Goal: Transaction & Acquisition: Purchase product/service

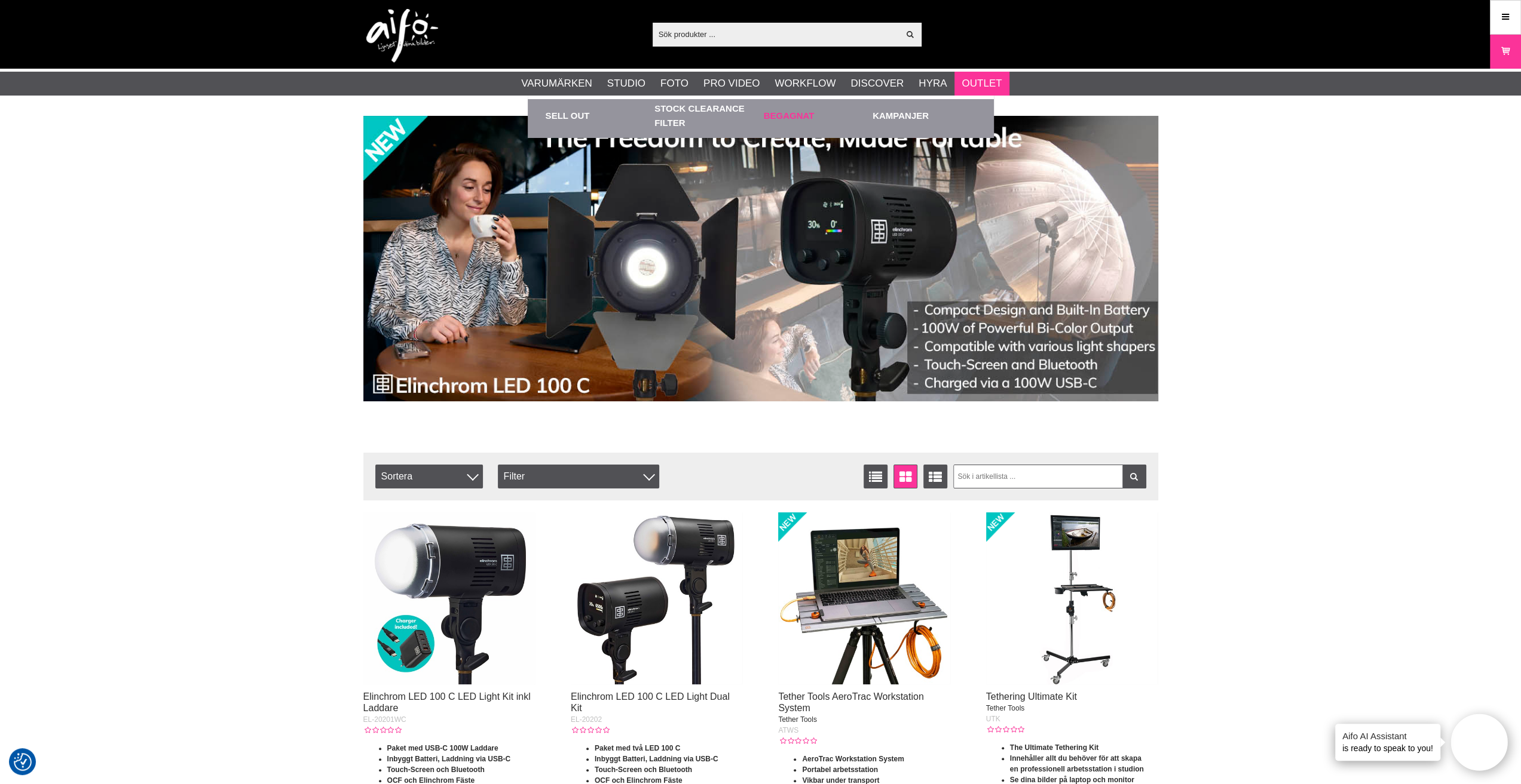
click at [807, 116] on link "Begagnat" at bounding box center [815, 116] width 103 height 33
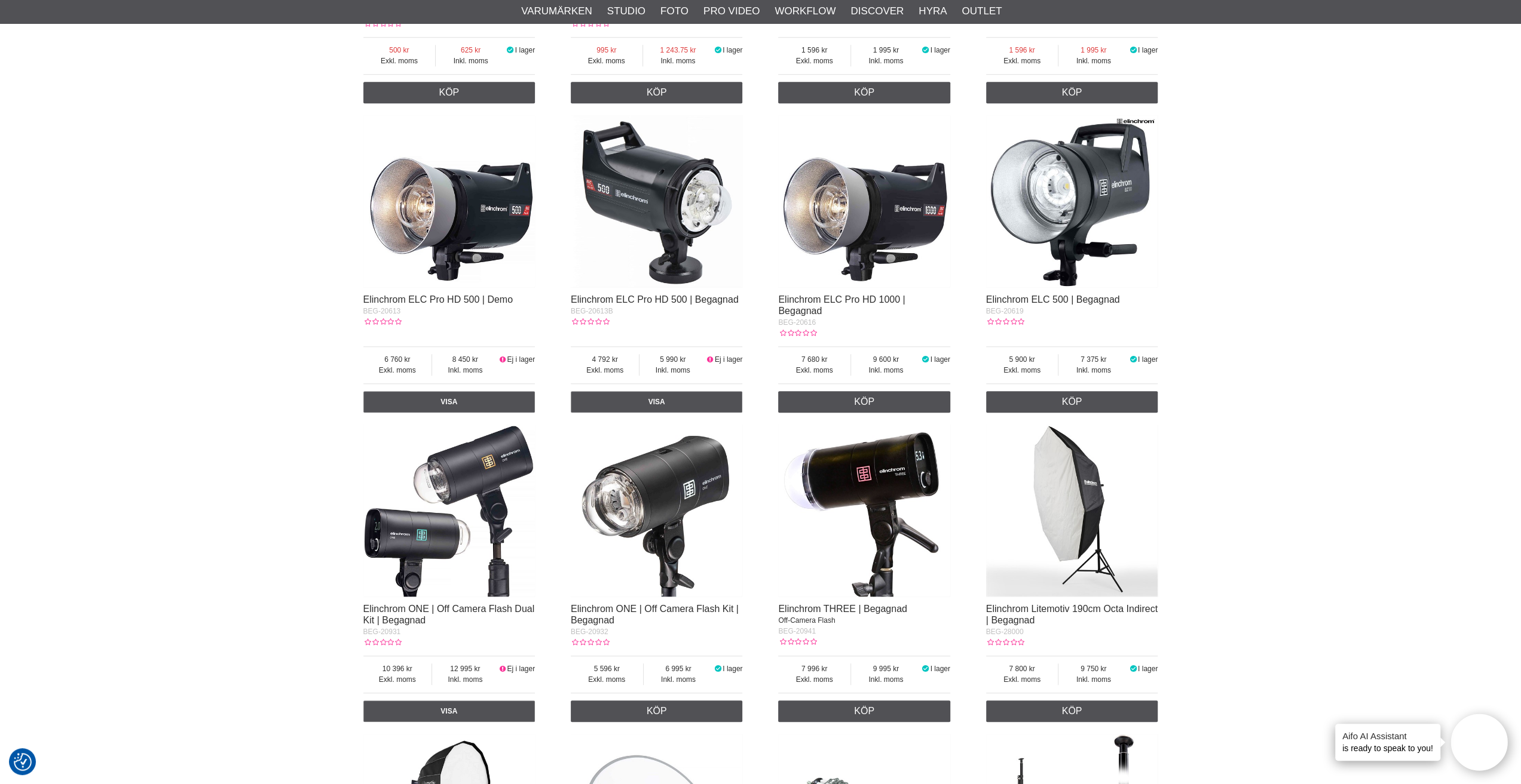
scroll to position [896, 0]
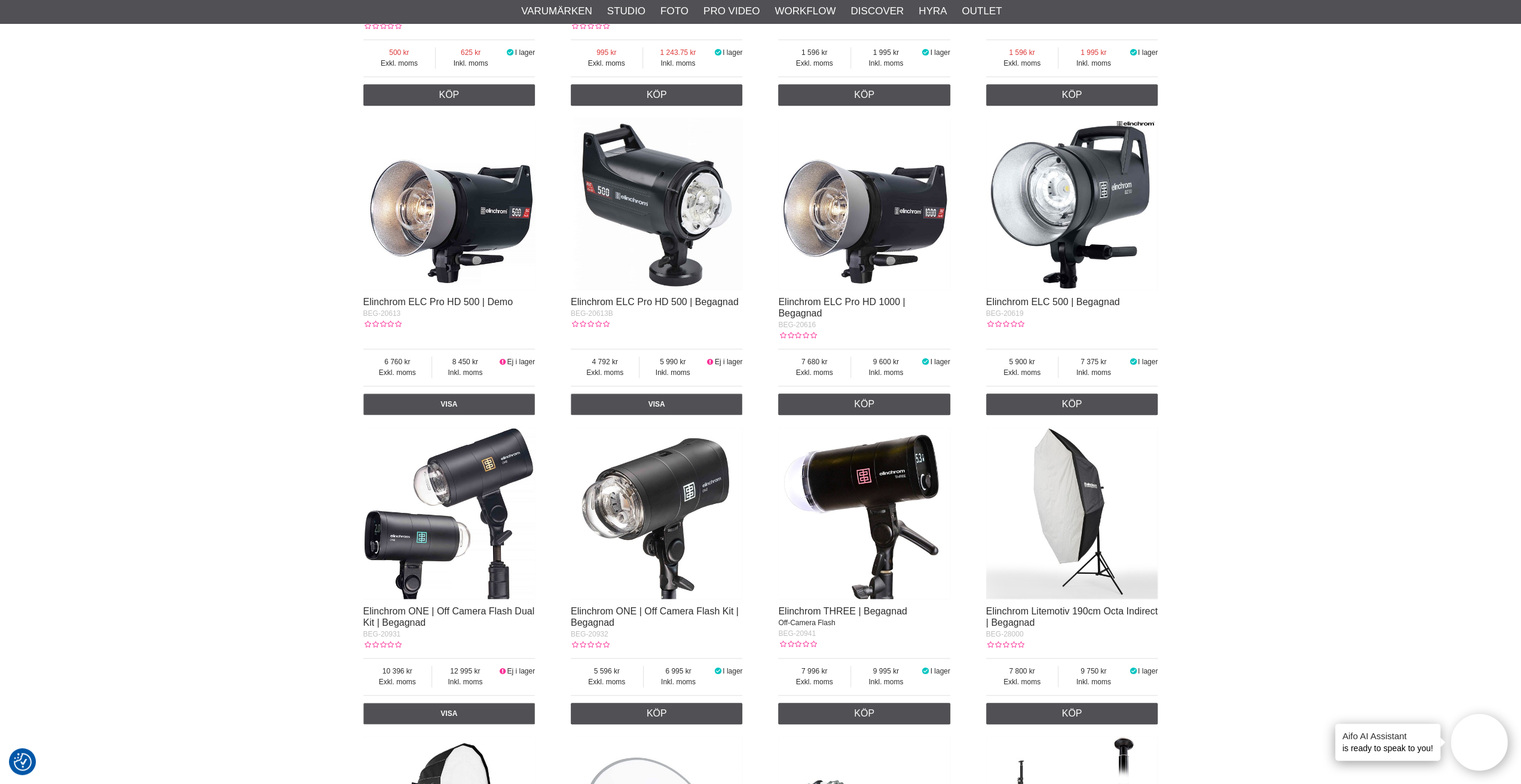
click at [1034, 243] on img at bounding box center [1072, 204] width 172 height 172
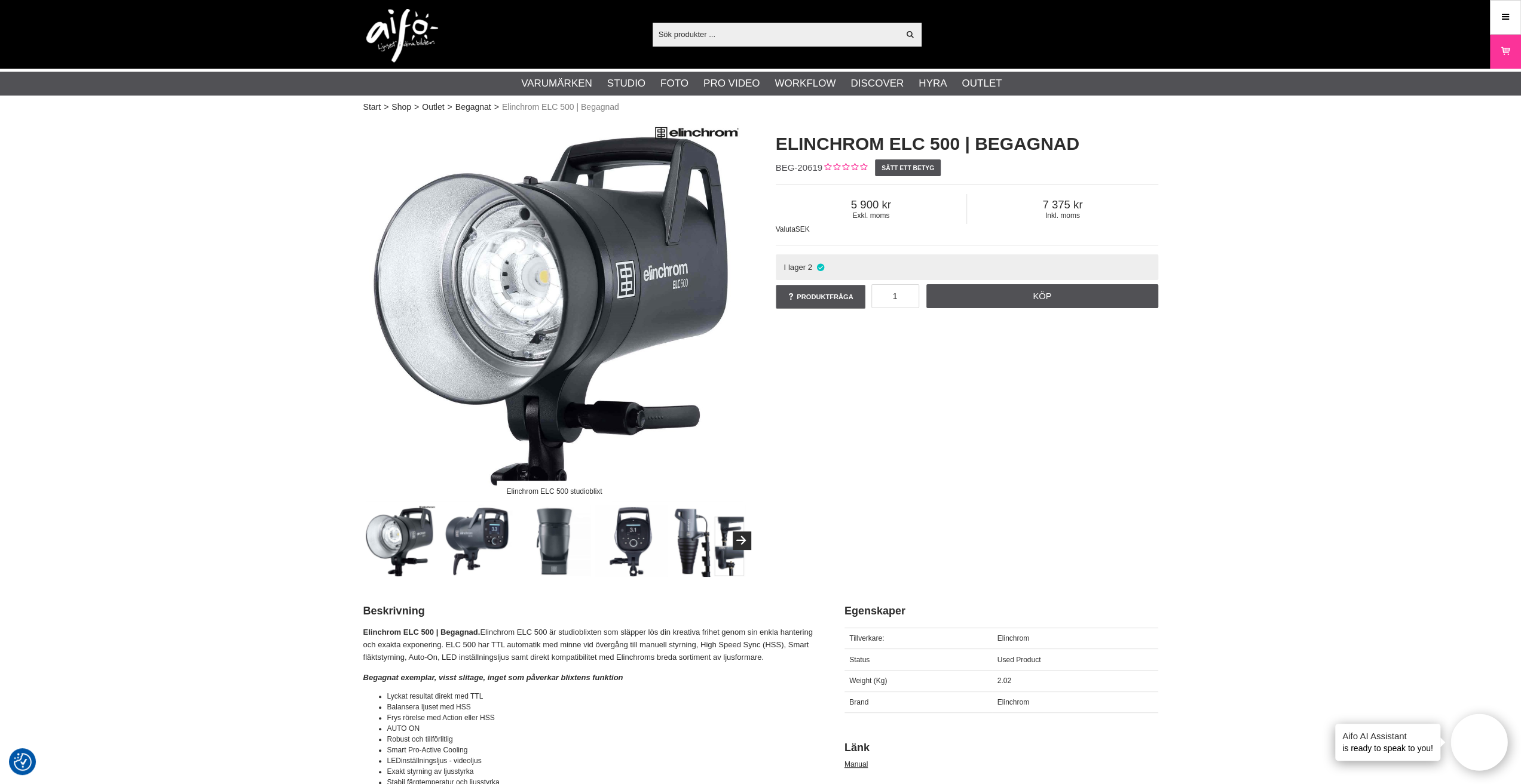
click at [790, 23] on div "Visa alla" at bounding box center [787, 35] width 269 height 24
click at [790, 33] on input "text" at bounding box center [776, 34] width 247 height 18
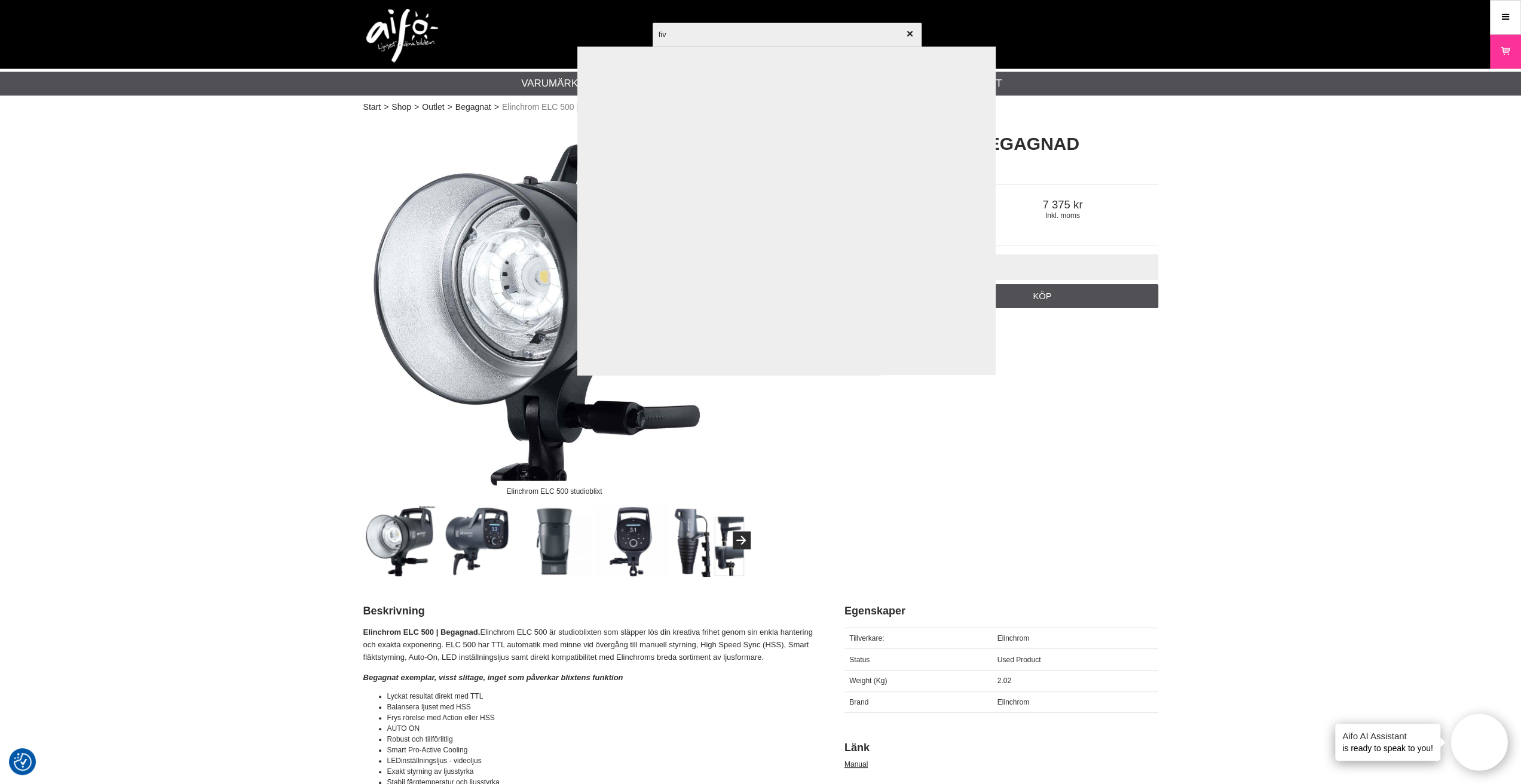
type input "five"
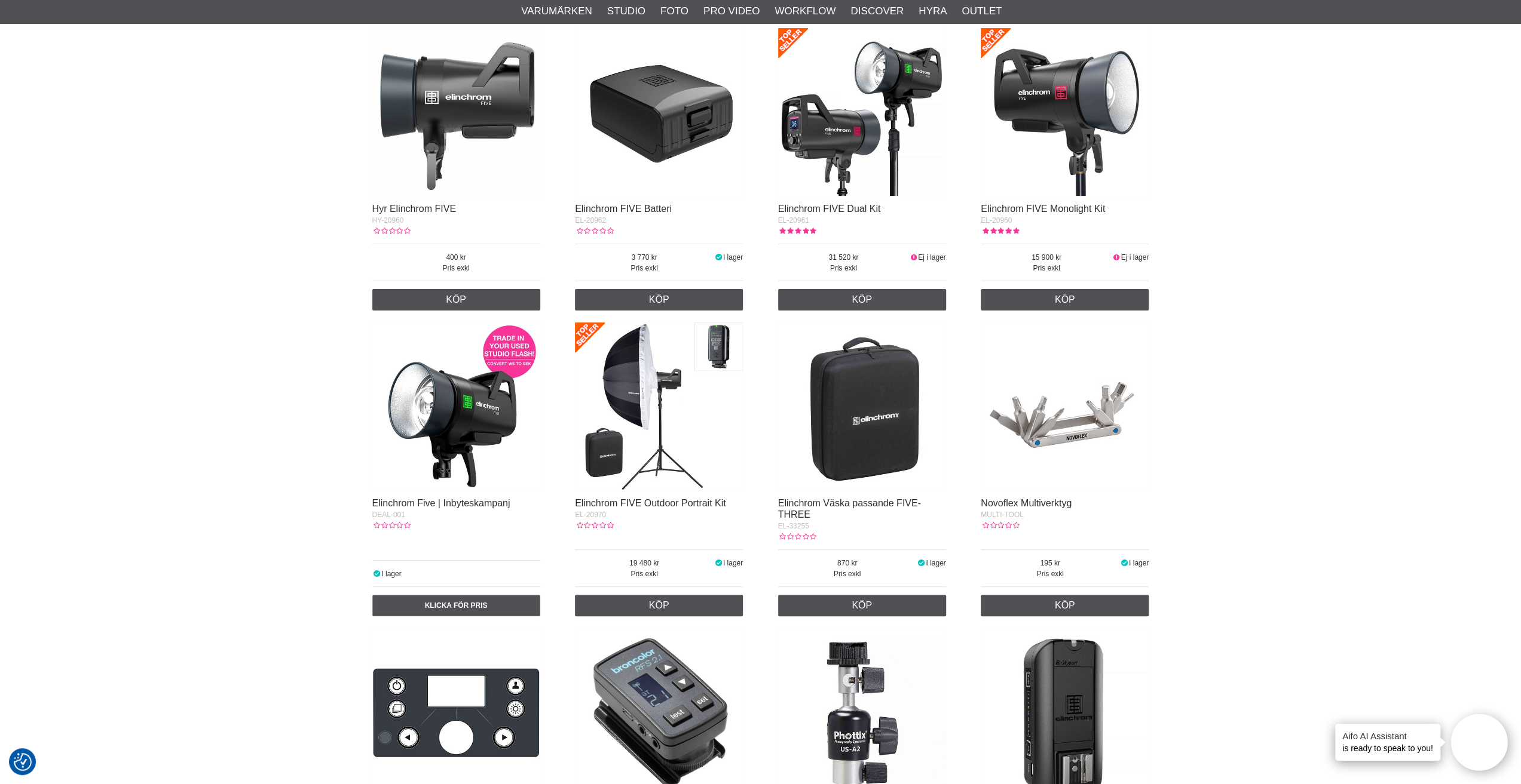
scroll to position [299, 0]
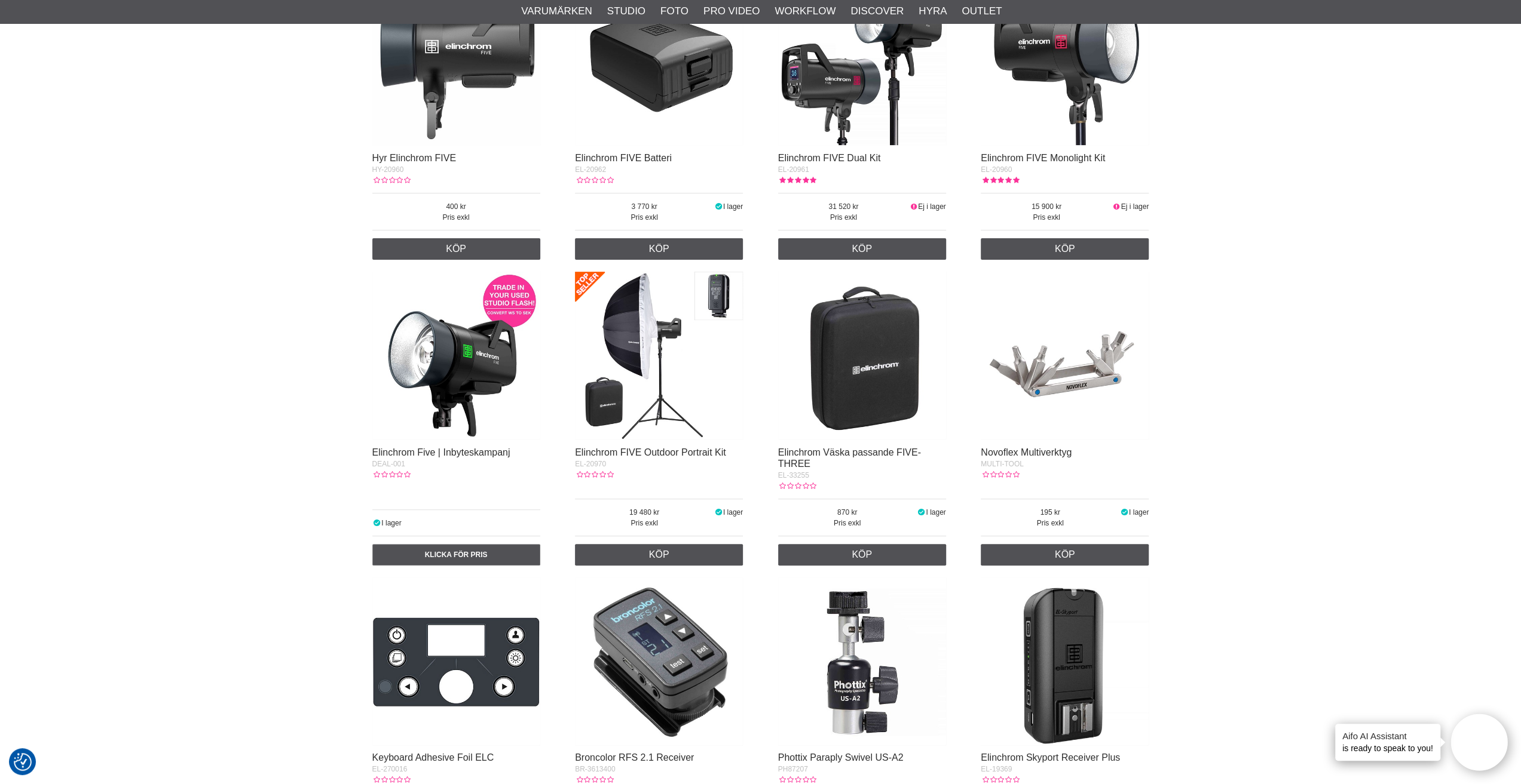
click at [441, 403] on img at bounding box center [456, 355] width 168 height 167
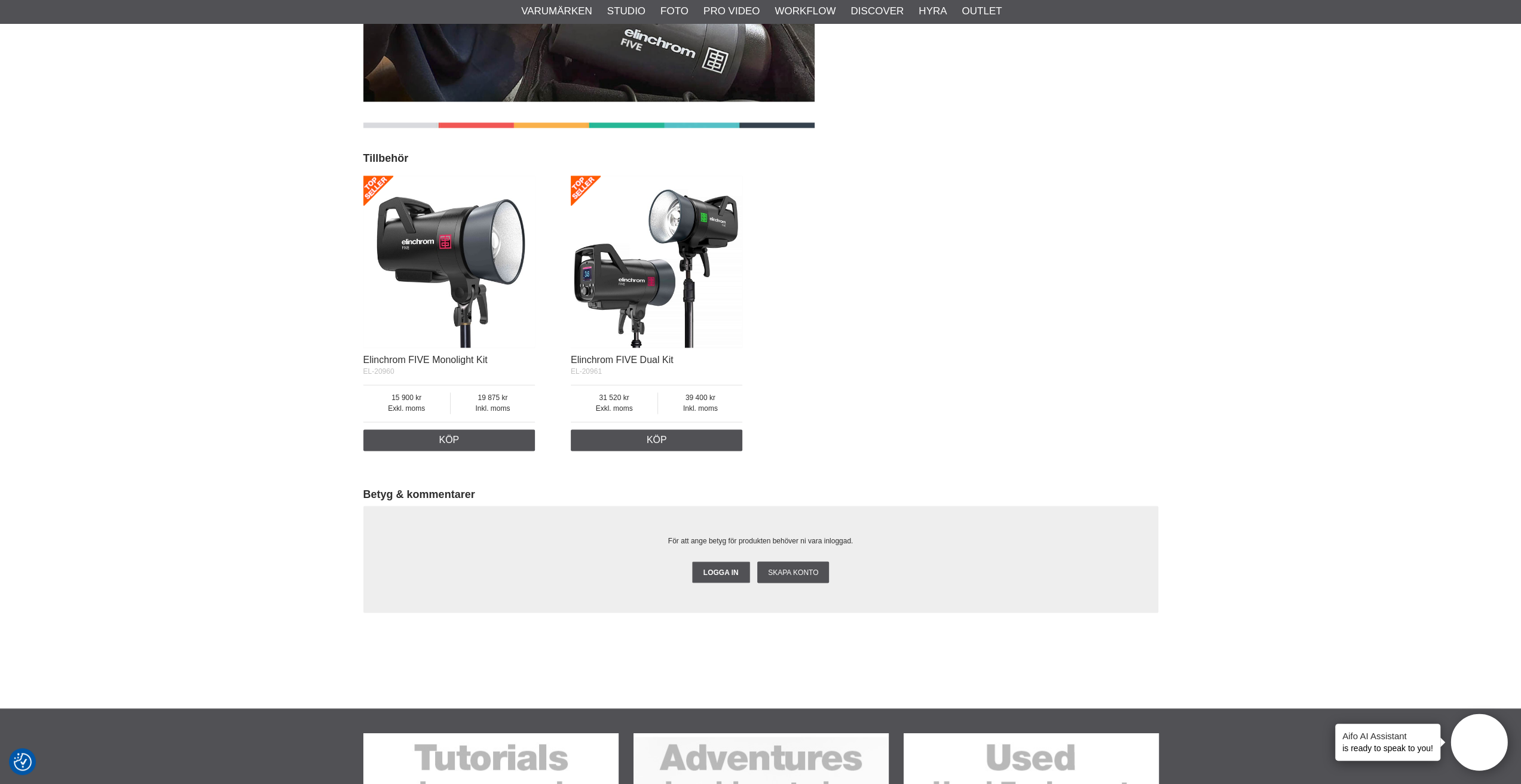
scroll to position [1732, 0]
